Goal: Task Accomplishment & Management: Manage account settings

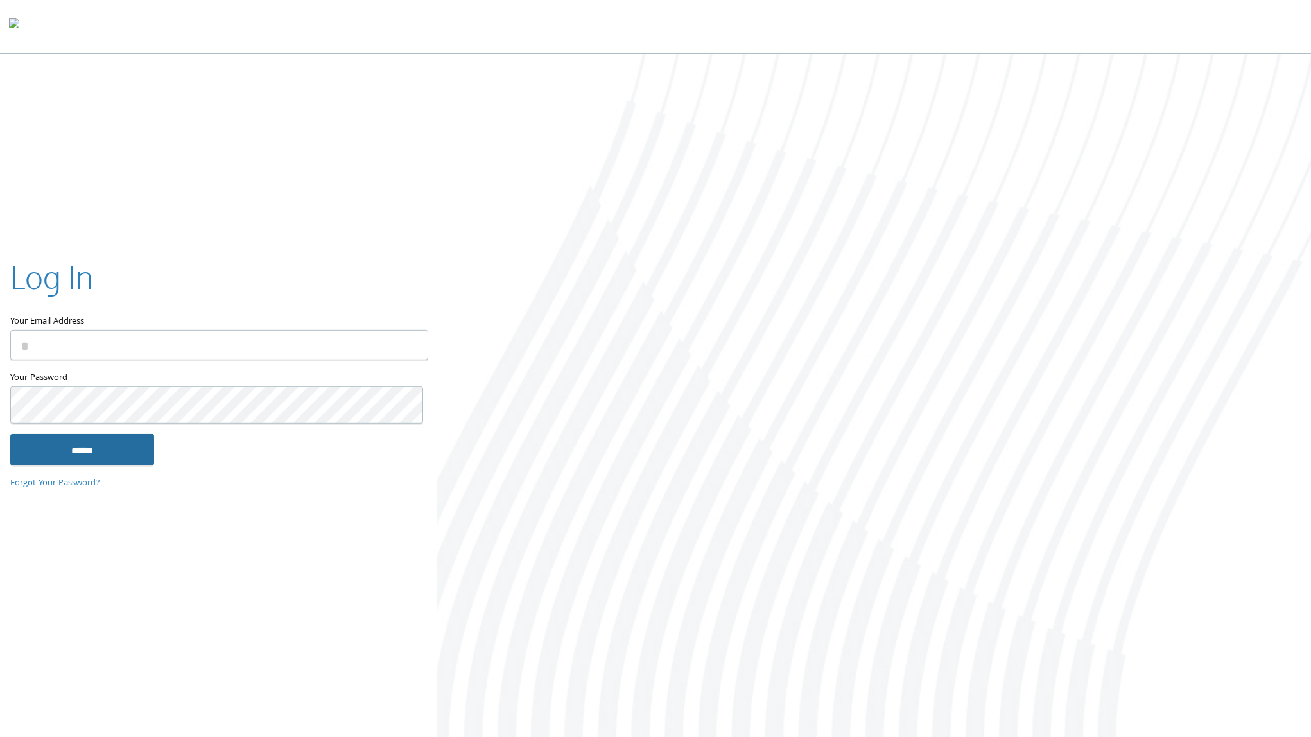
type input "**********"
click at [80, 460] on input "******" at bounding box center [82, 449] width 144 height 31
type input "**********"
click at [78, 462] on input "******" at bounding box center [82, 449] width 144 height 31
